Goal: Check status: Check status

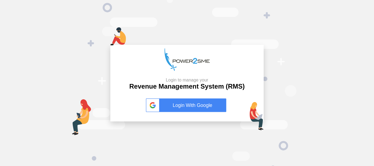
click at [196, 105] on link "Login With Google" at bounding box center [187, 106] width 82 height 14
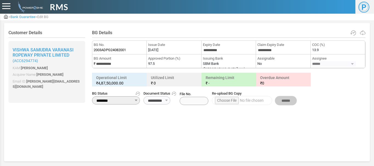
click at [10, 5] on div at bounding box center [6, 6] width 8 height 6
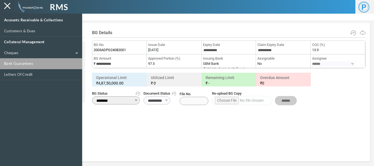
click at [22, 64] on link "Bank Guarantees" at bounding box center [41, 63] width 82 height 11
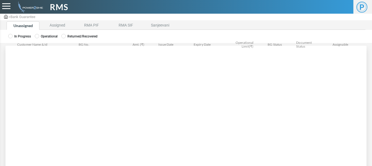
click at [48, 36] on label "Operational" at bounding box center [46, 36] width 23 height 5
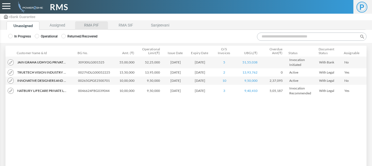
click at [84, 25] on li "RMA PIF" at bounding box center [91, 25] width 33 height 8
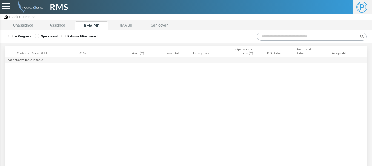
click at [266, 39] on input "Search:" at bounding box center [312, 37] width 110 height 8
type input "*"
click at [50, 35] on label "Operational" at bounding box center [46, 36] width 23 height 5
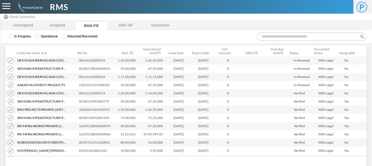
click at [271, 37] on input "Search:" at bounding box center [312, 37] width 110 height 8
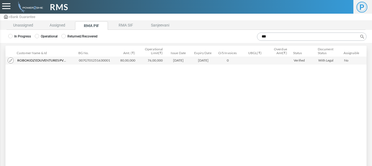
type input "***"
click at [9, 60] on img at bounding box center [11, 61] width 6 height 6
